Goal: Check status: Check status

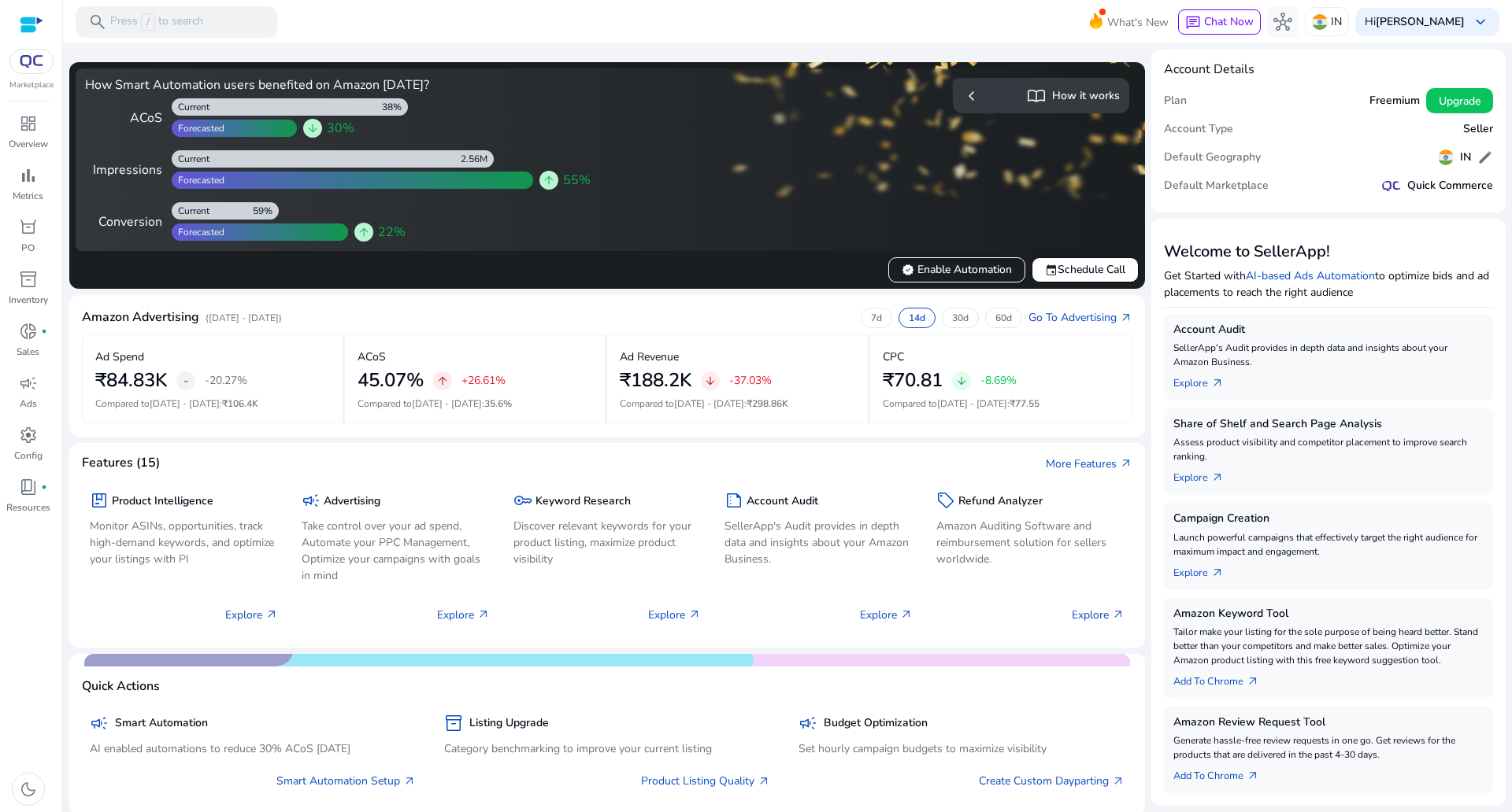
click at [41, 60] on img at bounding box center [31, 61] width 28 height 12
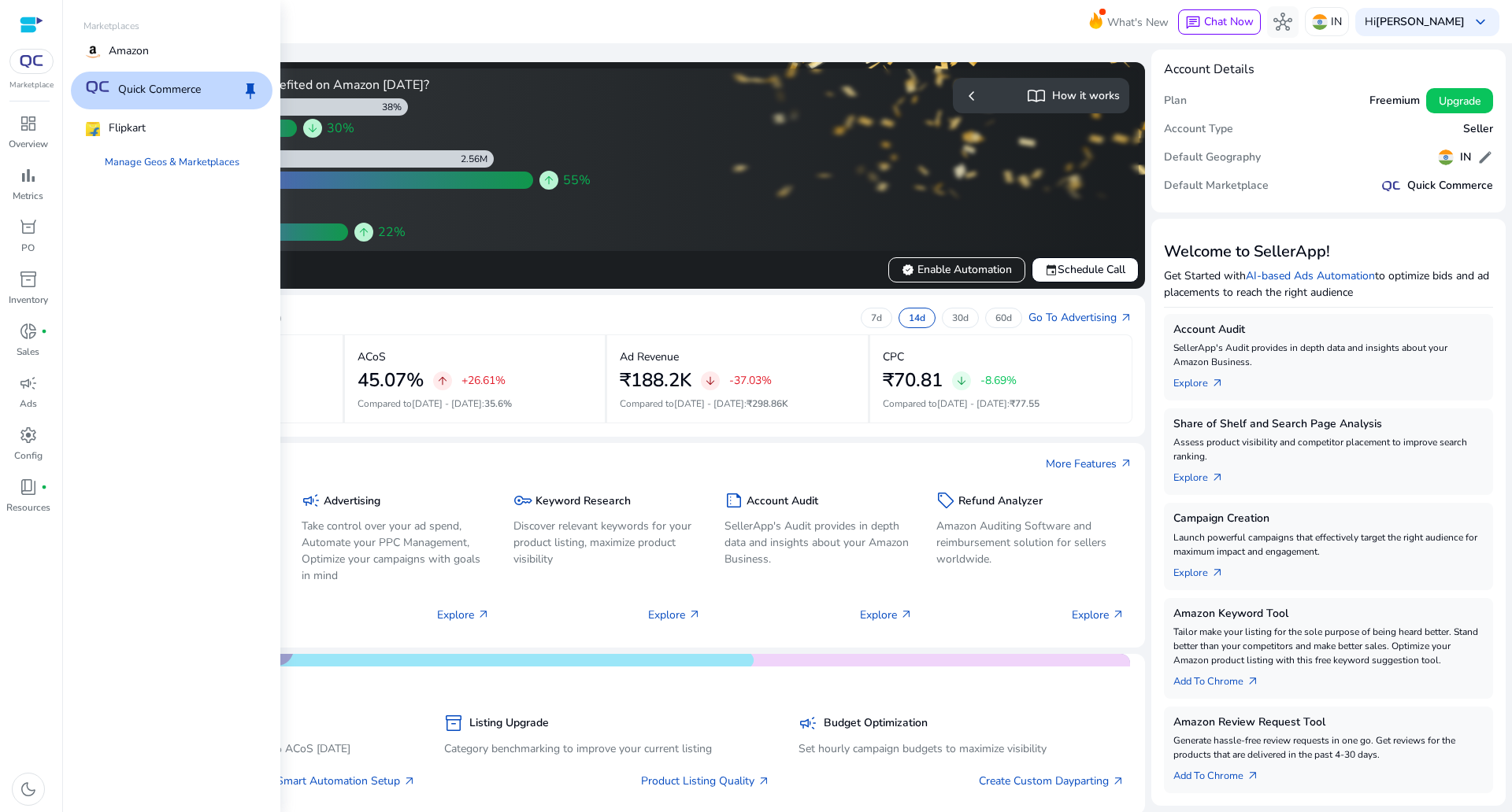
click at [151, 89] on p "Quick Commerce" at bounding box center [160, 90] width 83 height 19
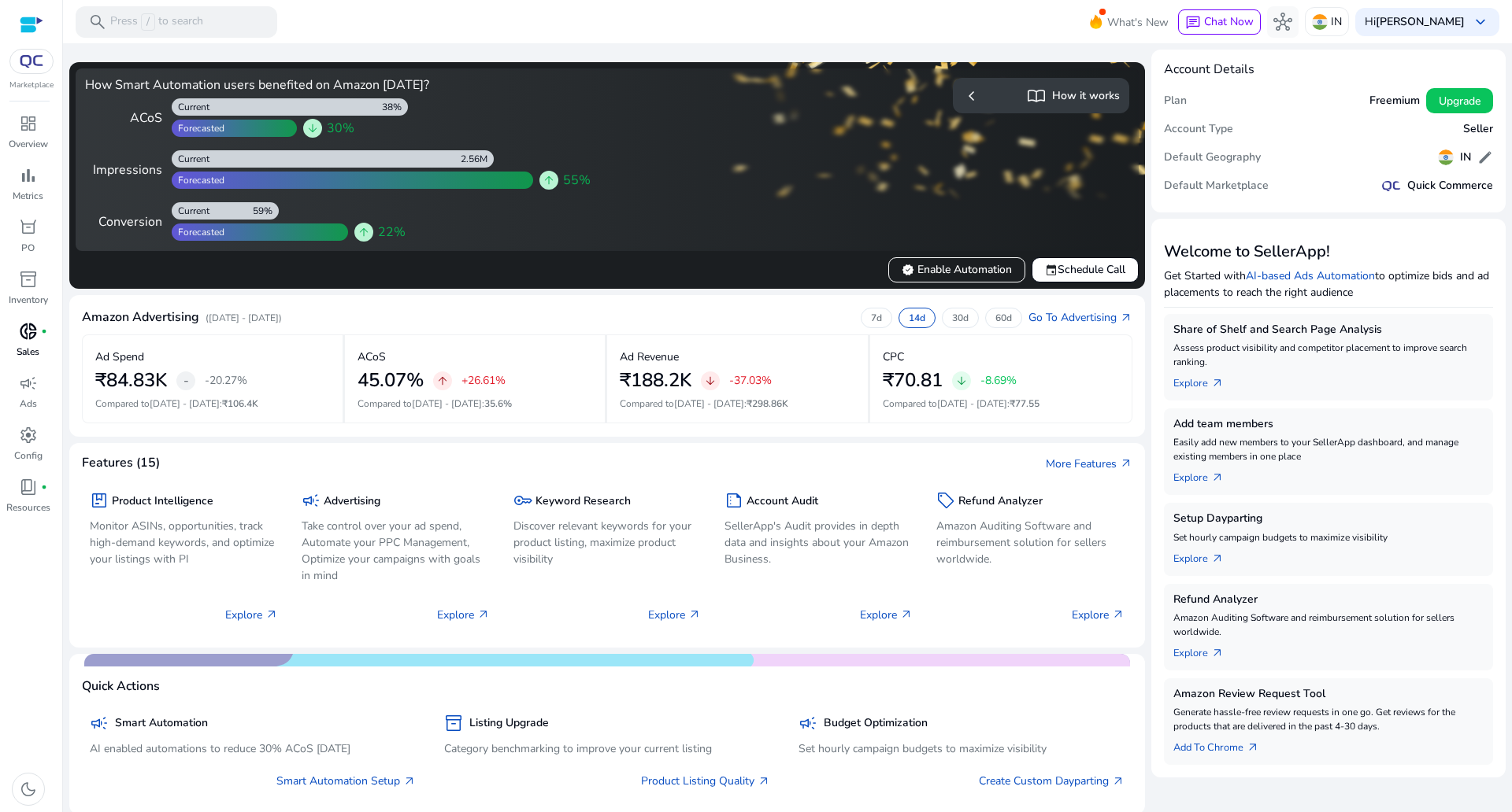
click at [37, 349] on p "Sales" at bounding box center [28, 351] width 23 height 14
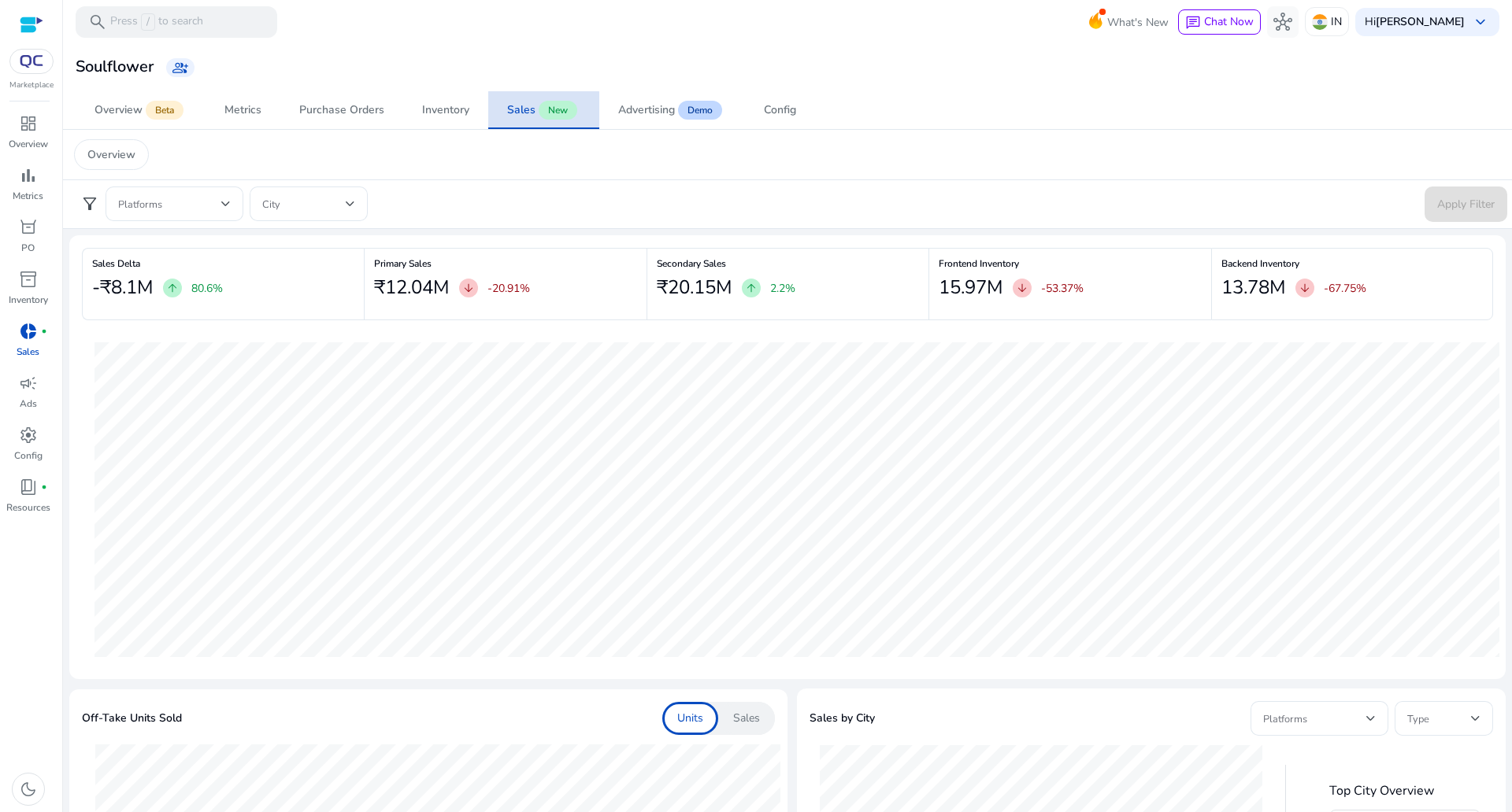
click at [524, 111] on div "Sales" at bounding box center [521, 110] width 28 height 11
click at [168, 192] on div at bounding box center [175, 204] width 113 height 35
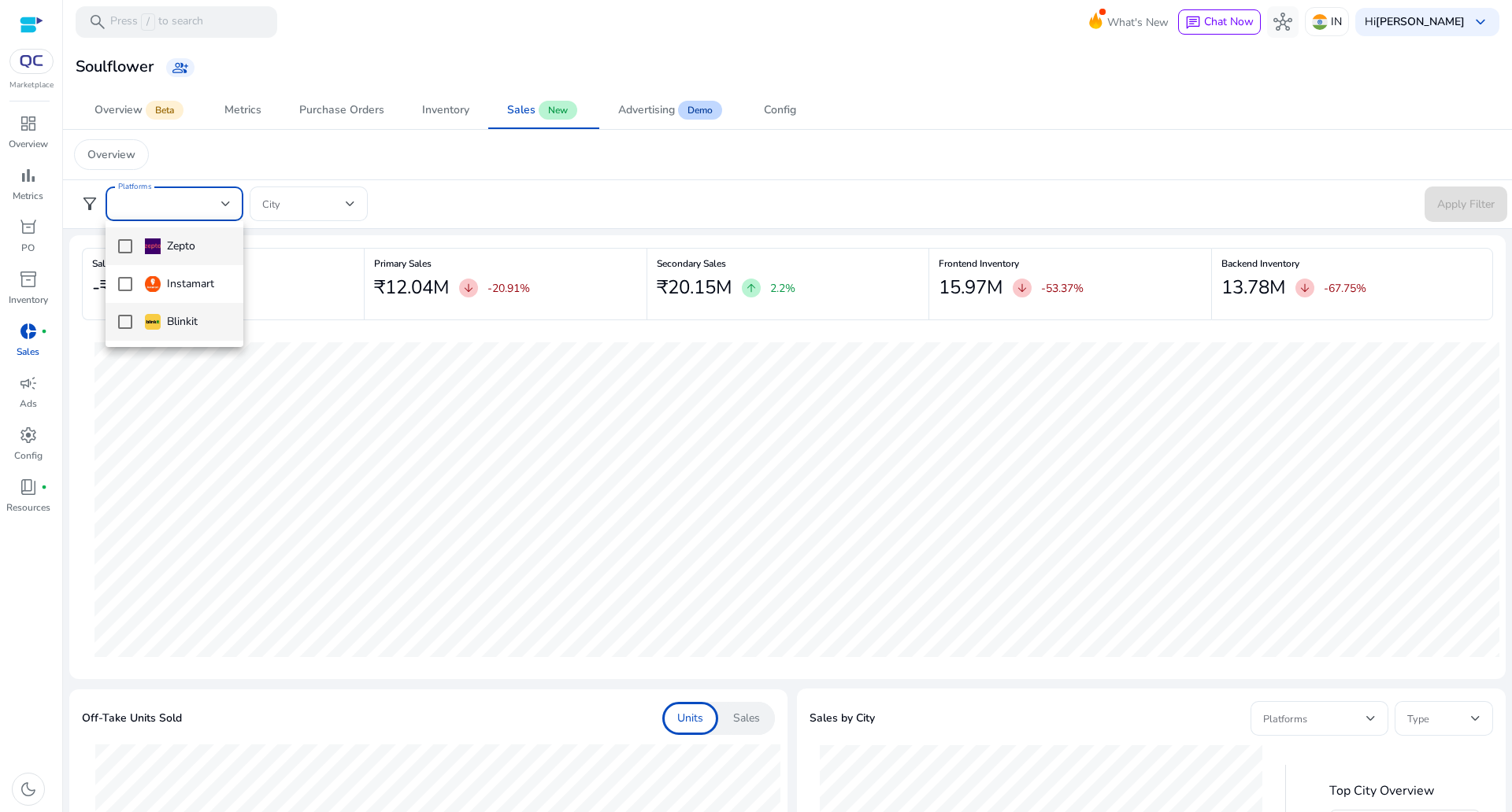
click at [177, 299] on mat-option "Instamart" at bounding box center [174, 284] width 138 height 38
click at [170, 282] on div "Instamart" at bounding box center [179, 283] width 69 height 17
click at [153, 321] on img at bounding box center [152, 321] width 16 height 16
click at [1428, 203] on div at bounding box center [756, 406] width 1512 height 812
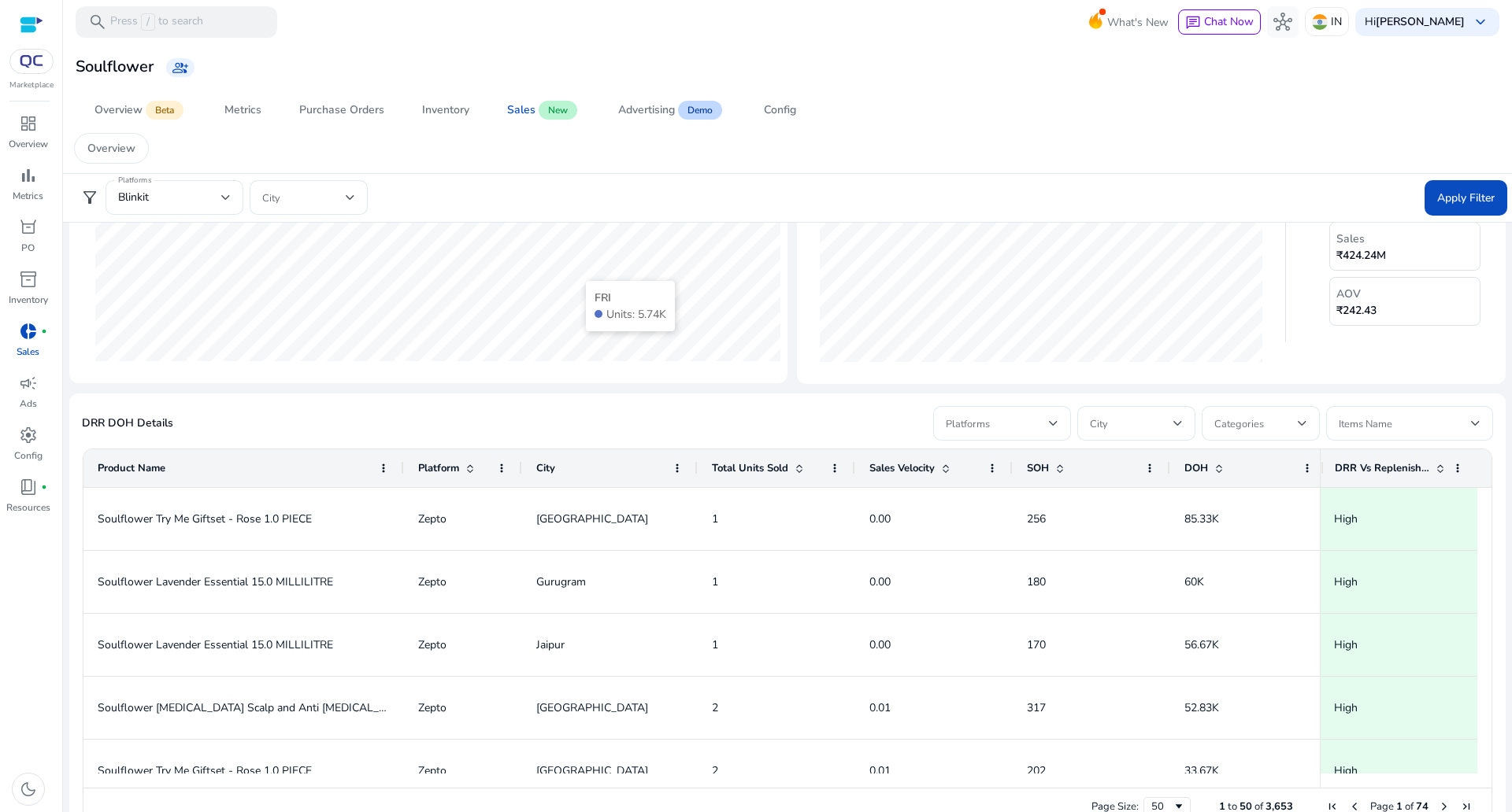
scroll to position [732, 0]
